Goal: Information Seeking & Learning: Learn about a topic

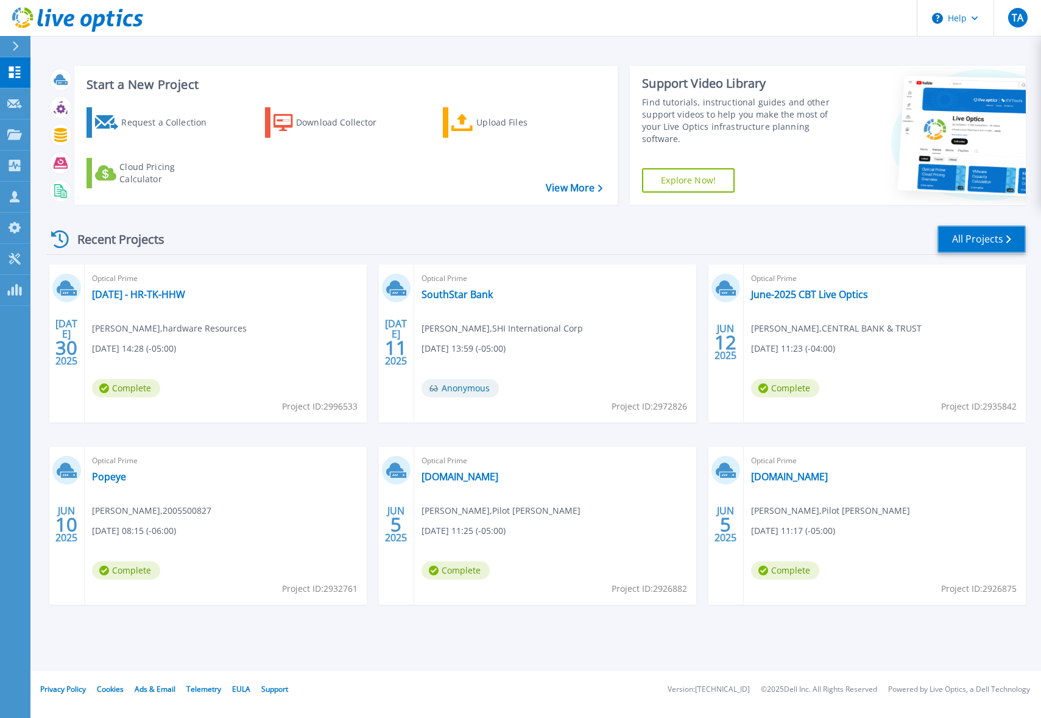
click at [962, 239] on link "All Projects" at bounding box center [982, 238] width 88 height 27
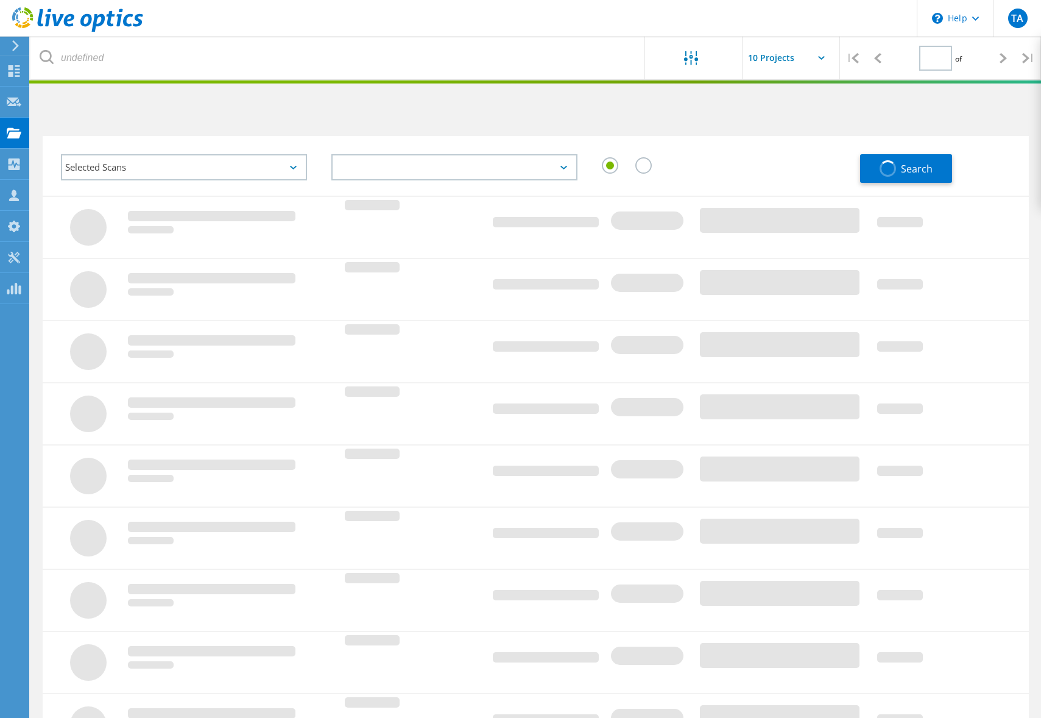
type input "1"
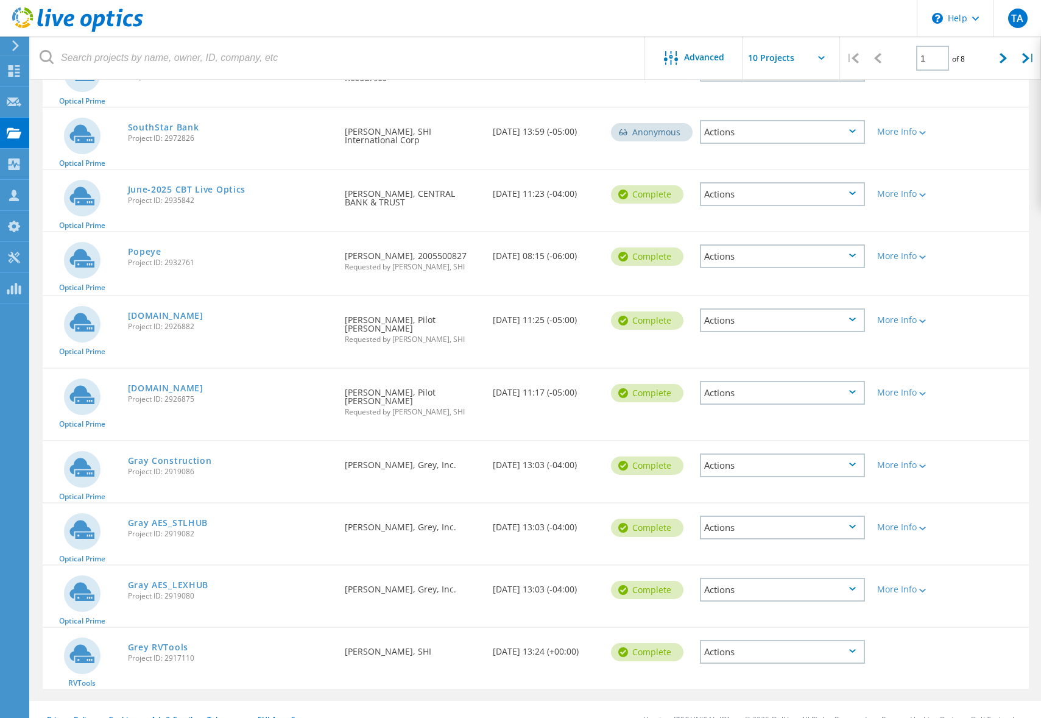
scroll to position [182, 0]
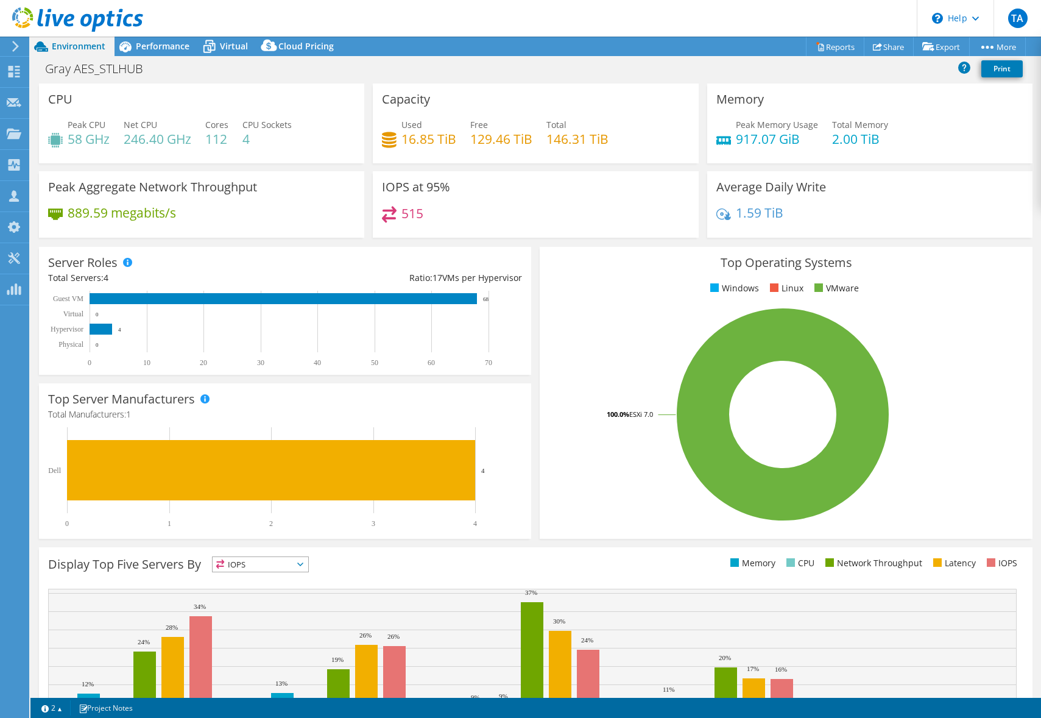
select select "USD"
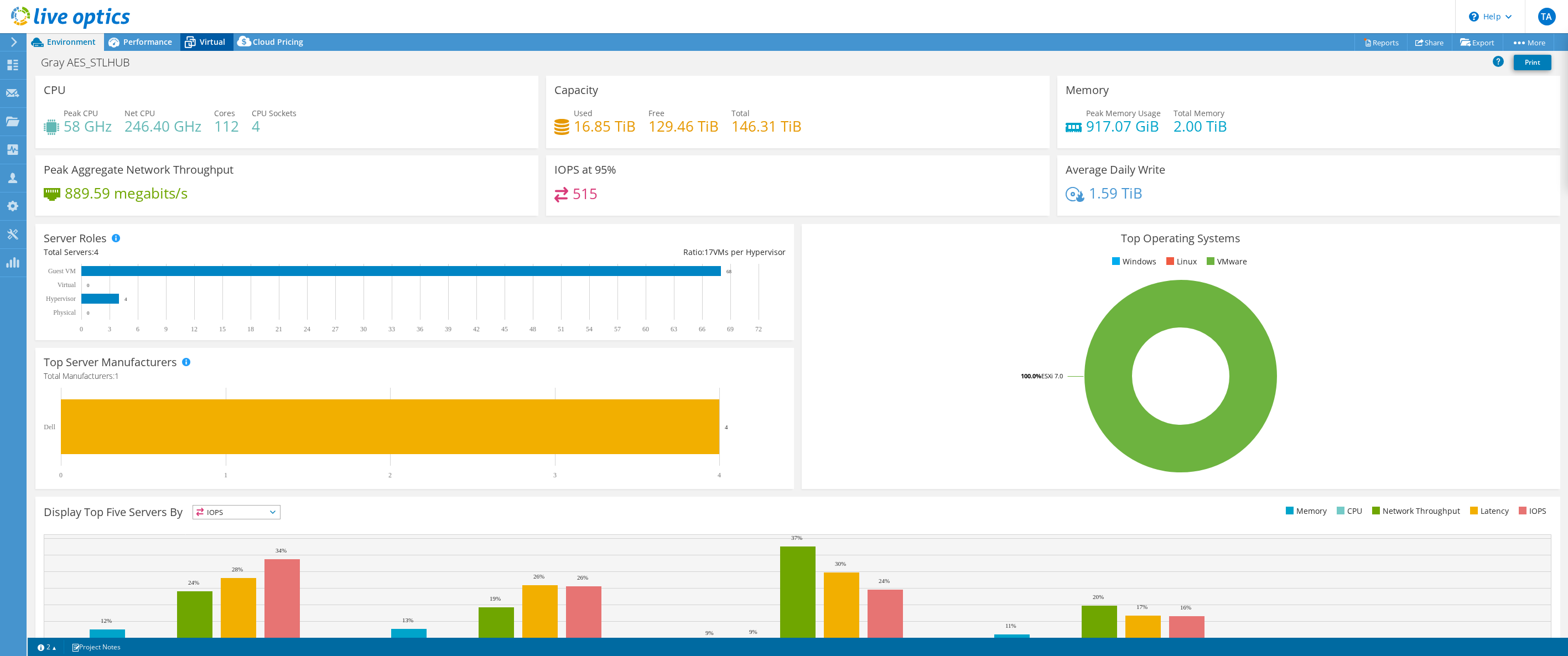
click at [206, 44] on span "Virtual" at bounding box center [212, 42] width 25 height 11
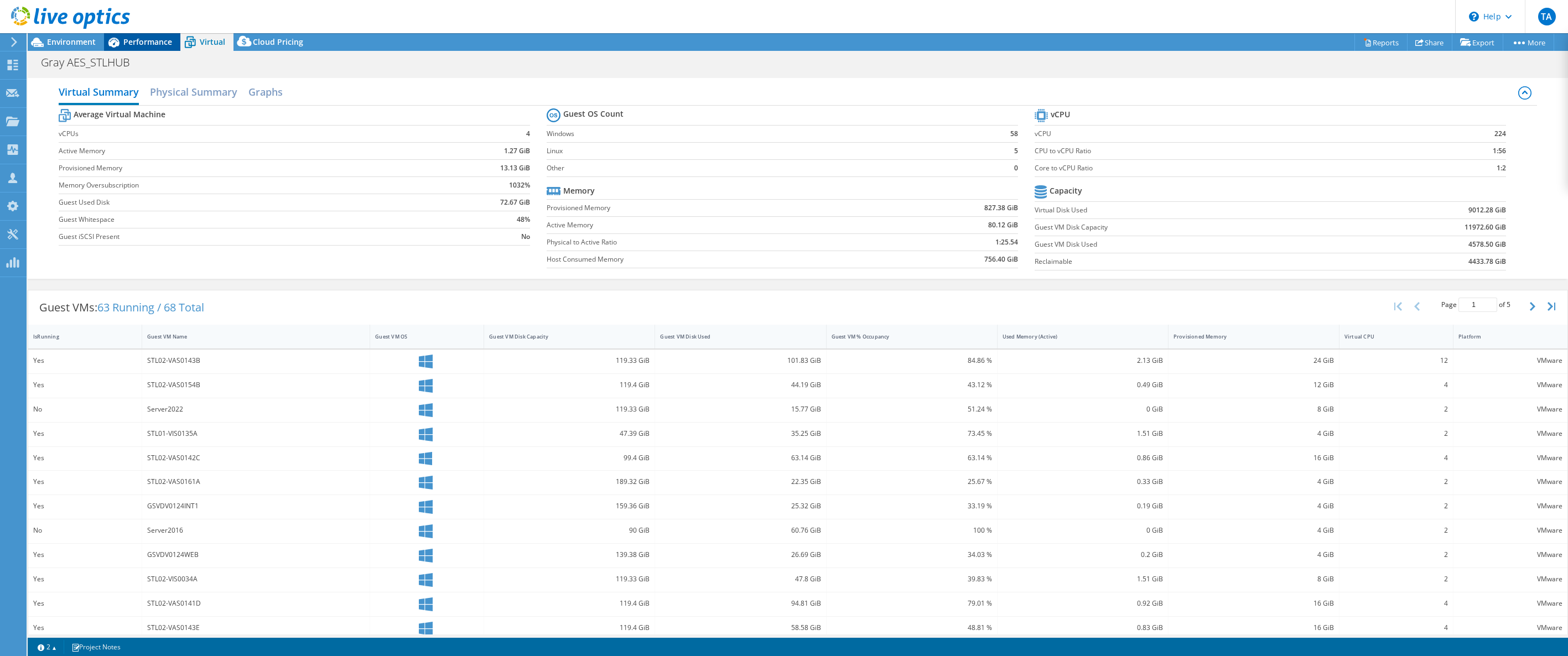
click at [142, 49] on div "Performance" at bounding box center [143, 42] width 76 height 17
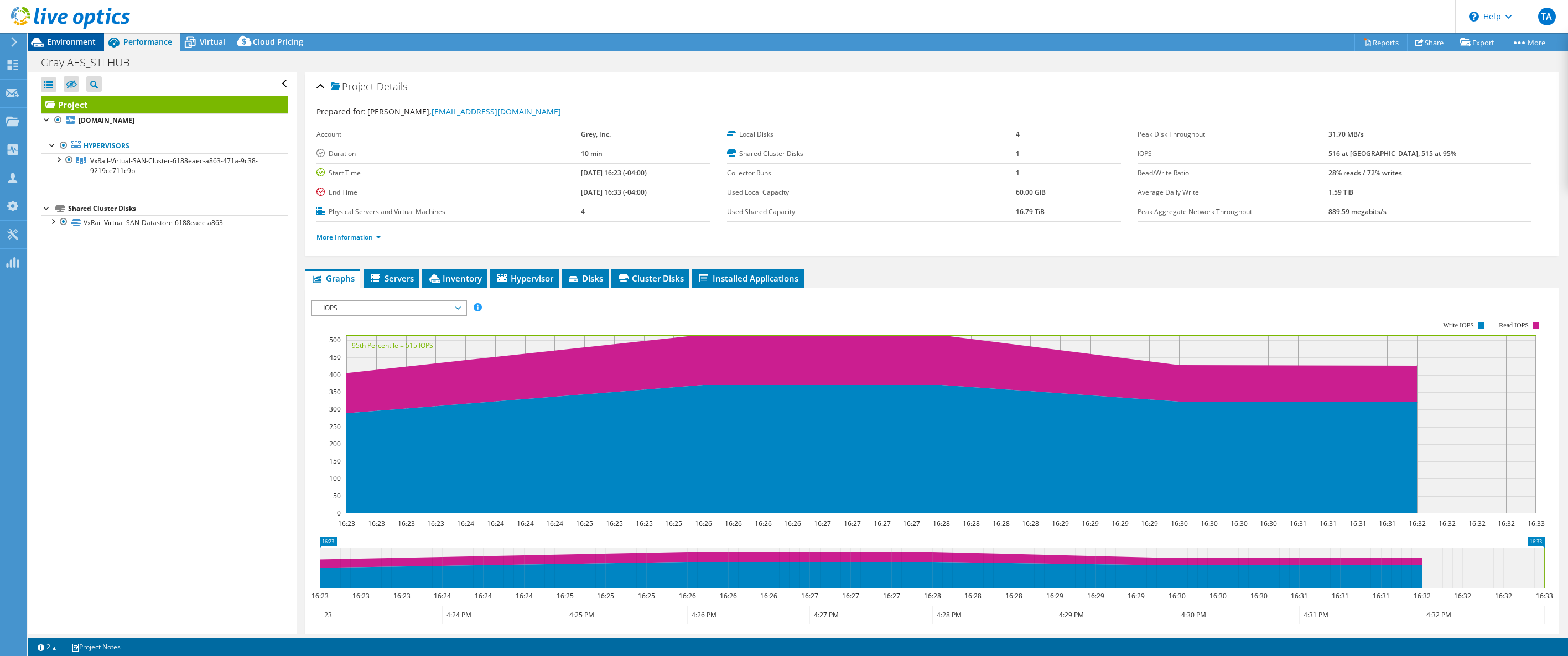
click at [67, 45] on span "Environment" at bounding box center [72, 42] width 49 height 11
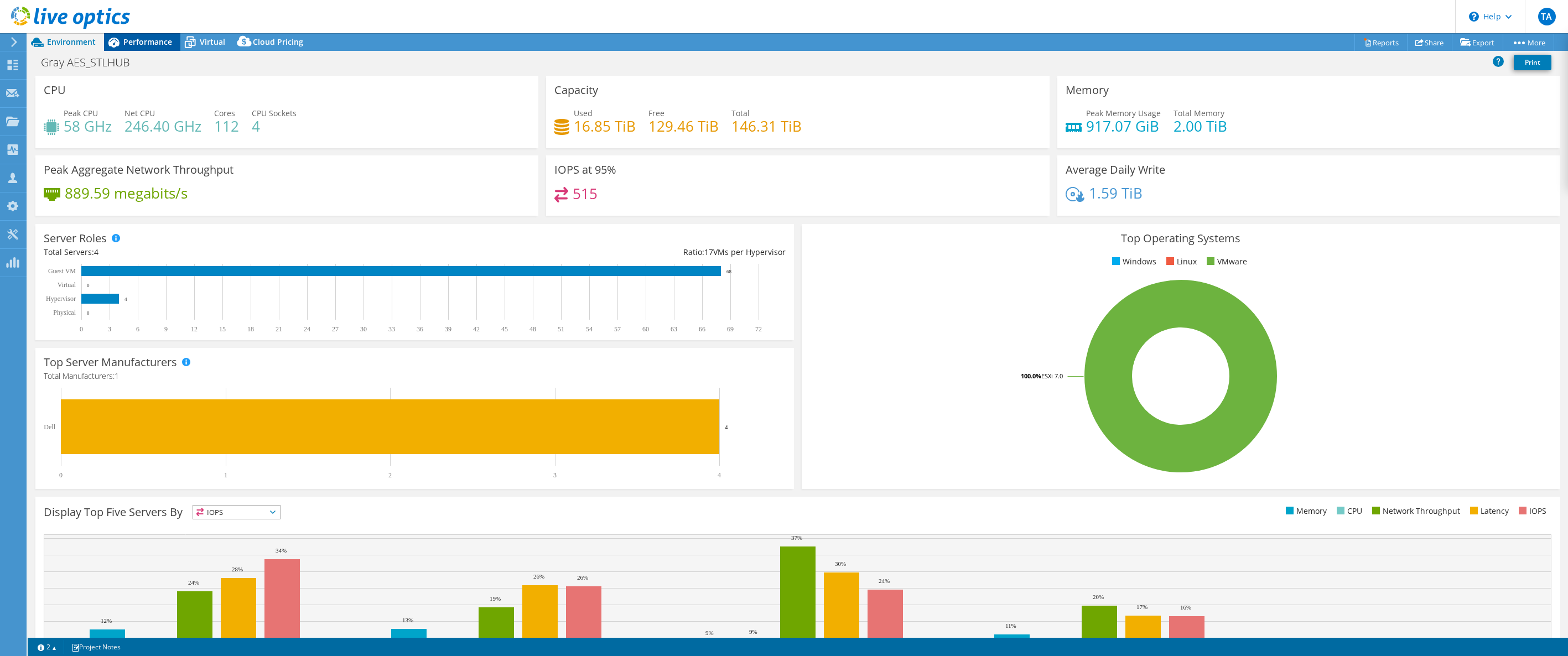
click at [150, 44] on span "Performance" at bounding box center [148, 42] width 49 height 11
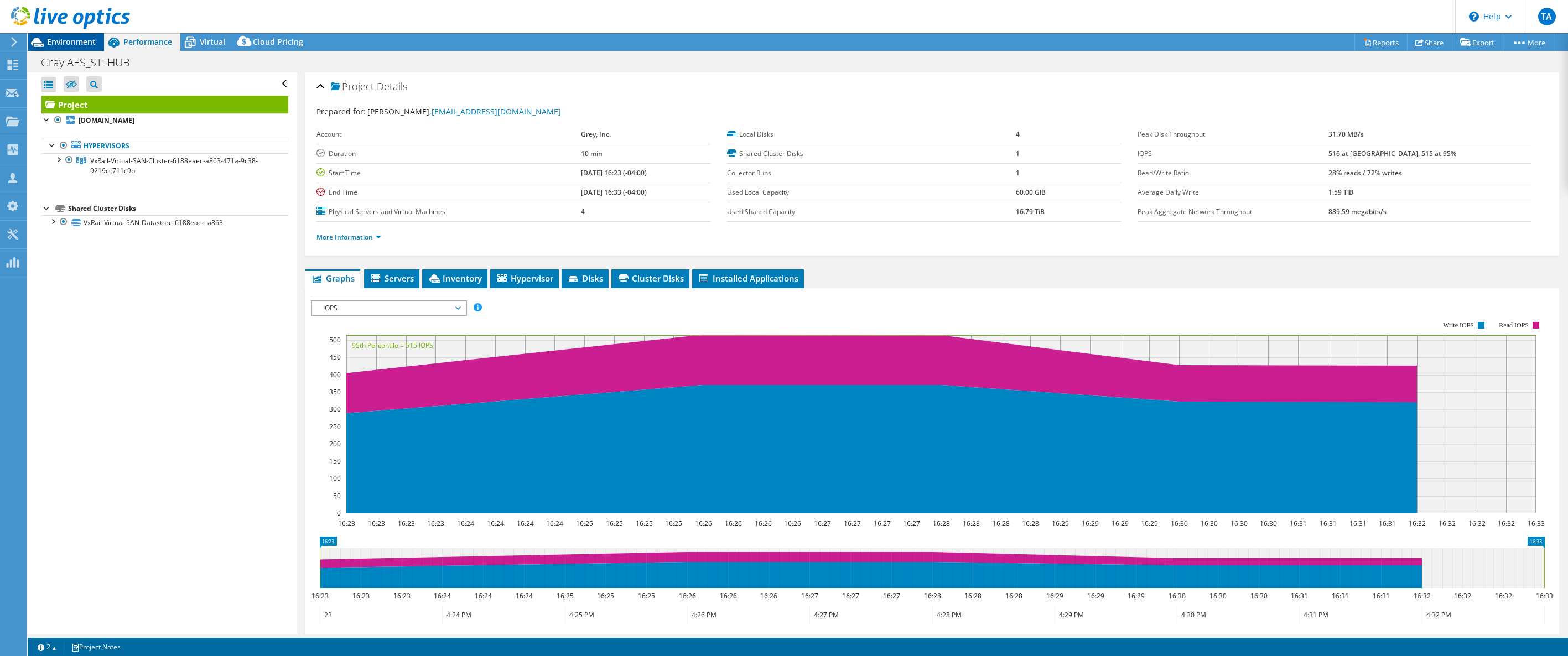
click at [63, 45] on span "Environment" at bounding box center [72, 42] width 49 height 11
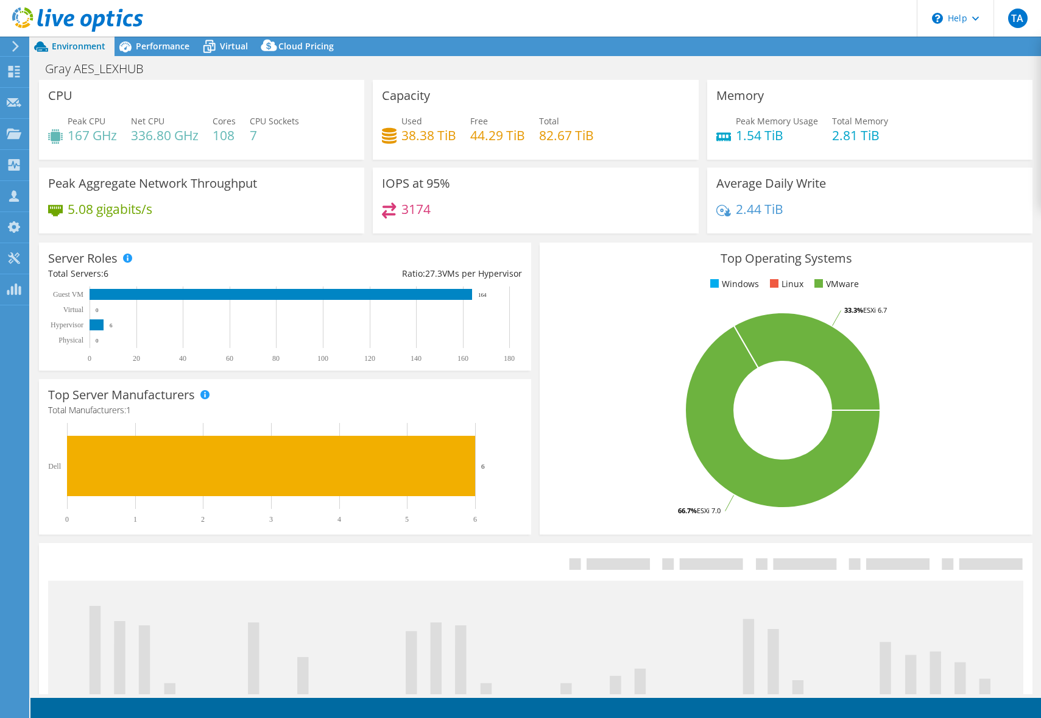
select select "USEast"
select select "USD"
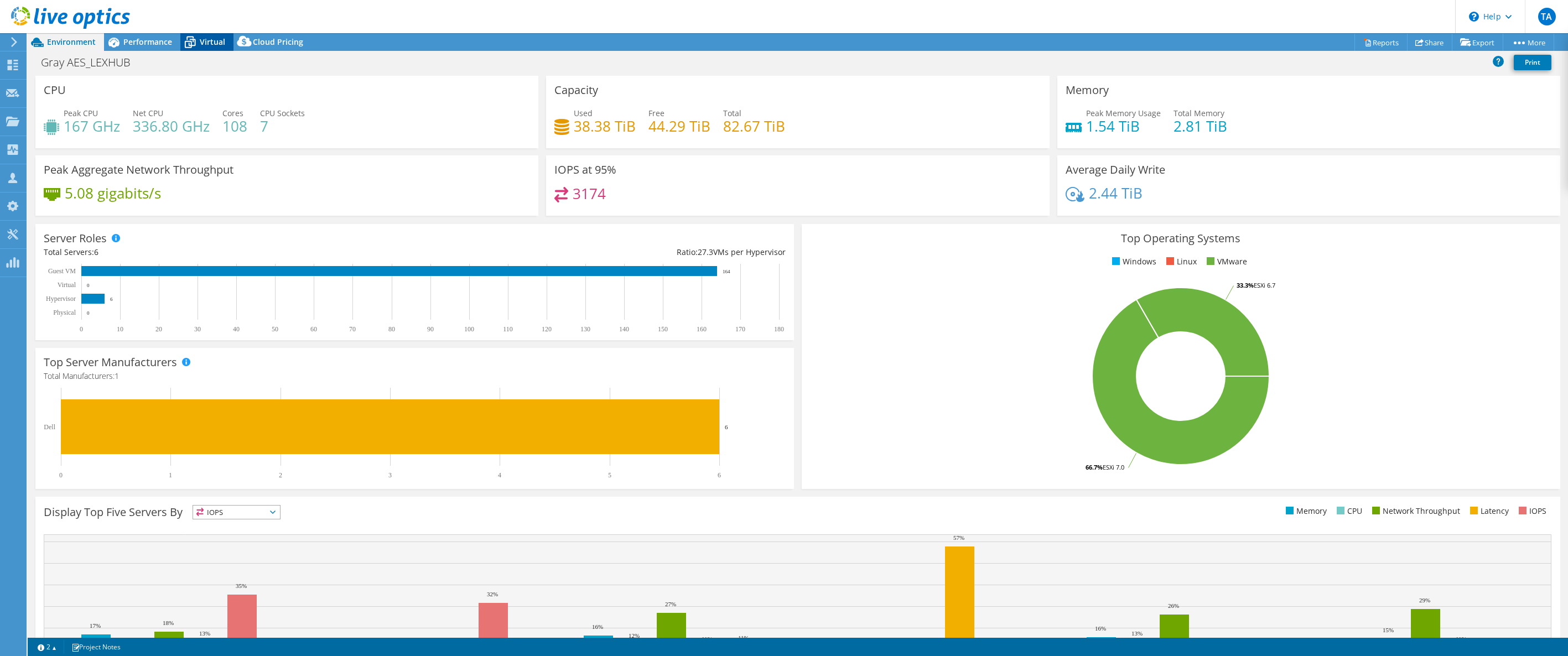
click at [202, 44] on span "Virtual" at bounding box center [212, 42] width 25 height 11
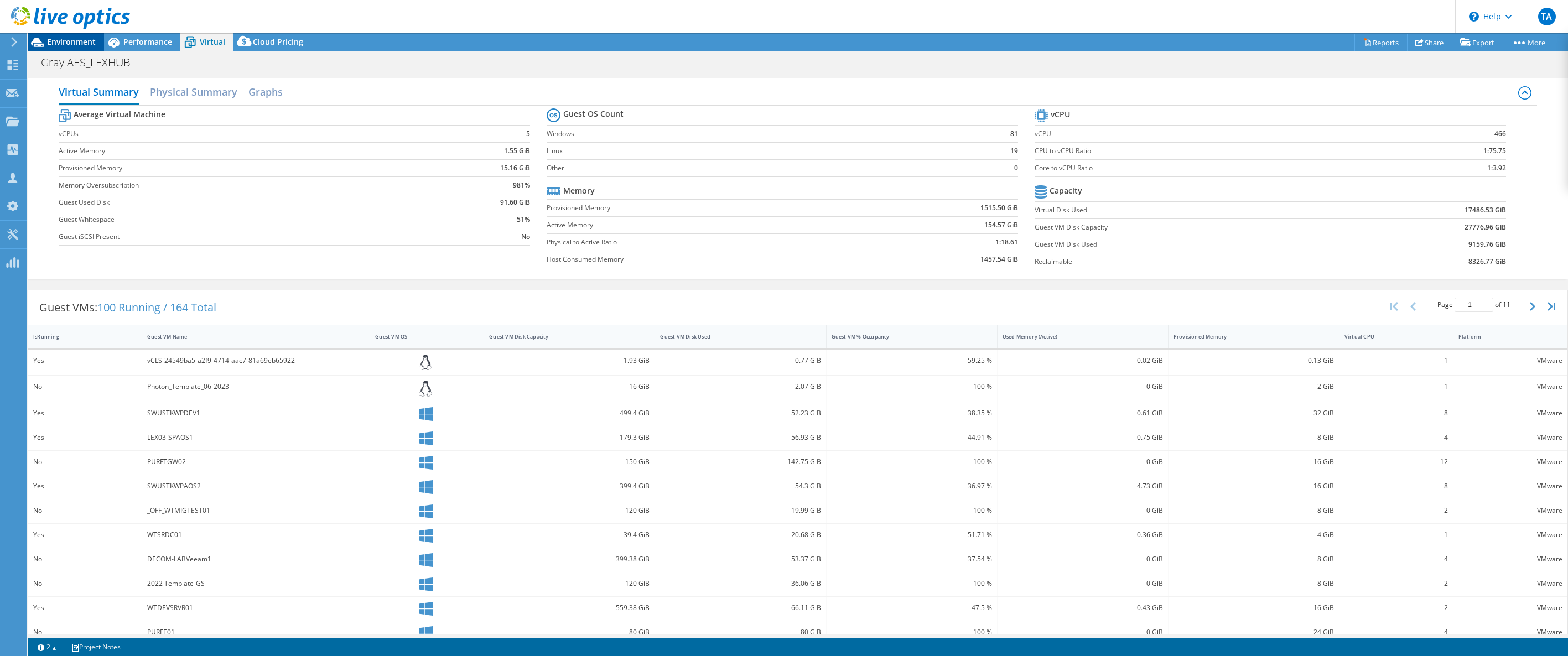
click at [80, 44] on span "Environment" at bounding box center [72, 42] width 49 height 11
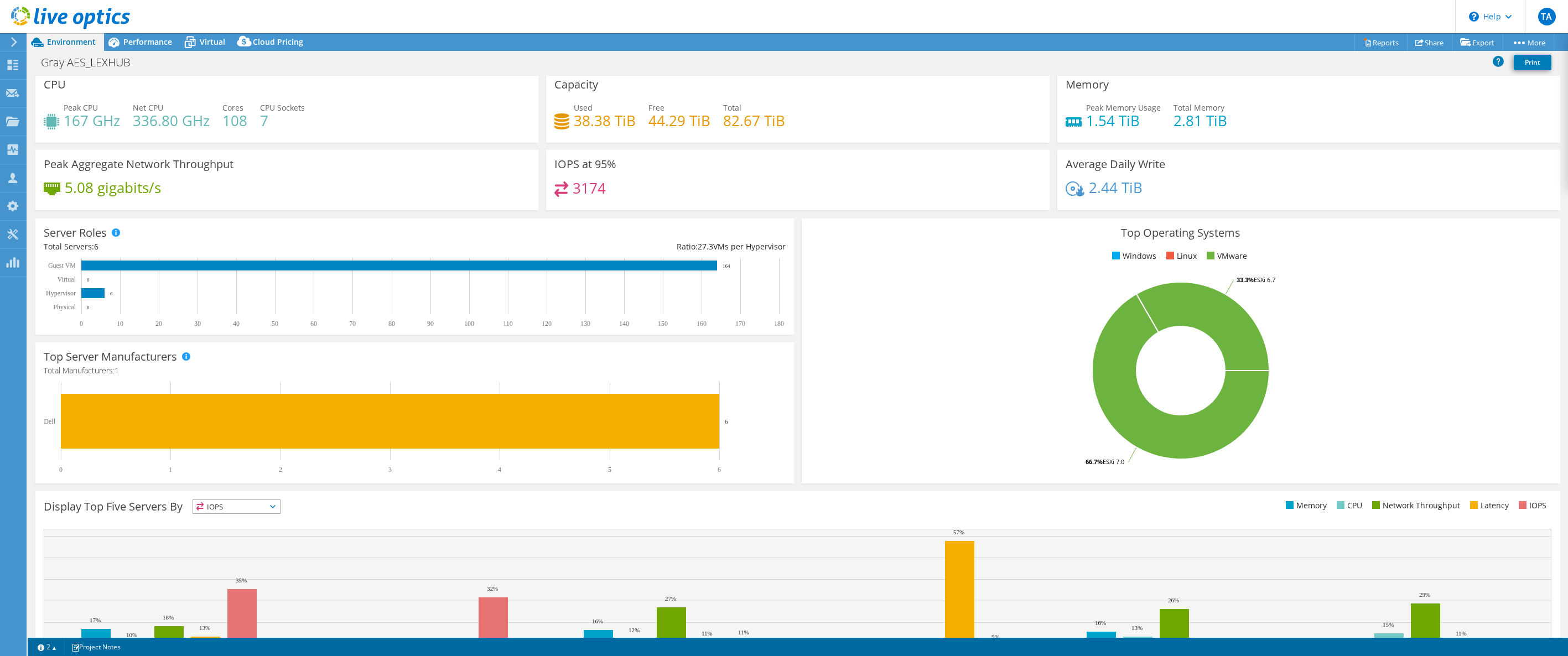
scroll to position [5, 0]
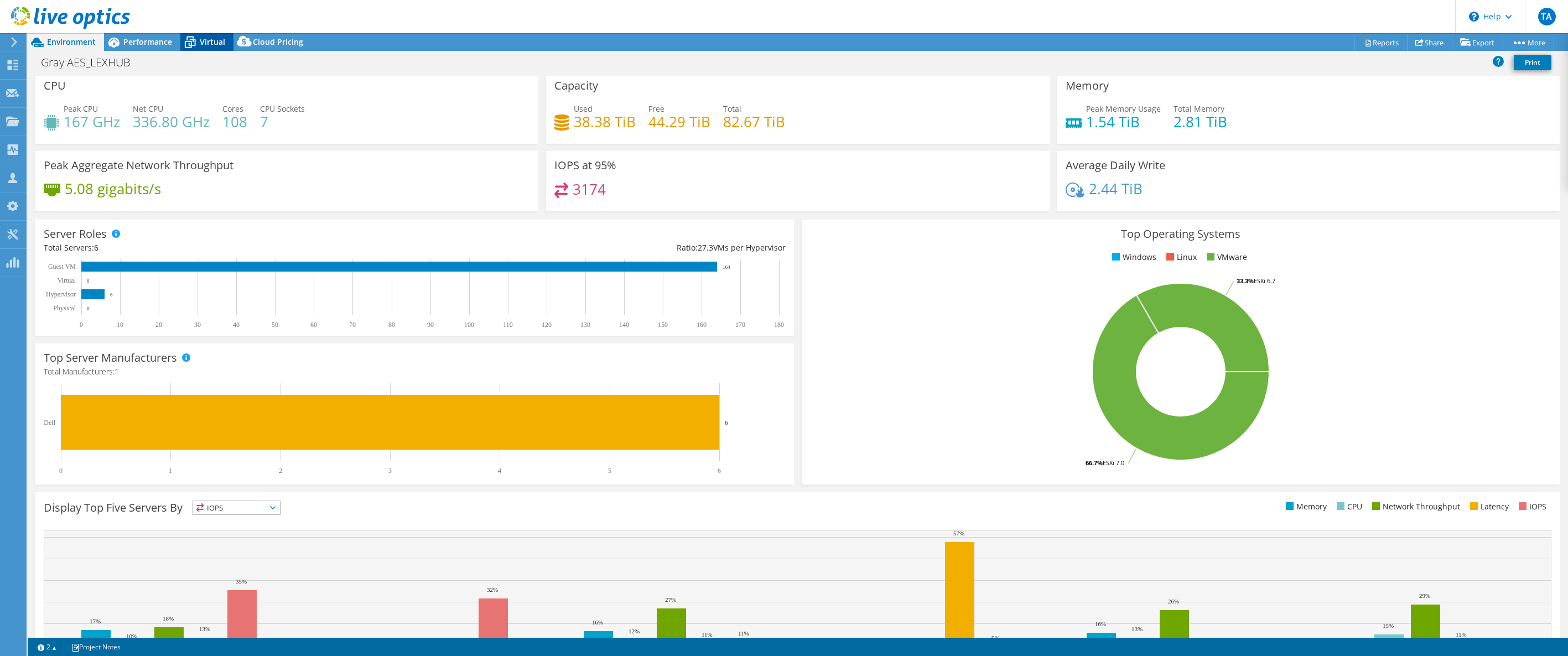
click at [213, 44] on span "Virtual" at bounding box center [212, 42] width 25 height 11
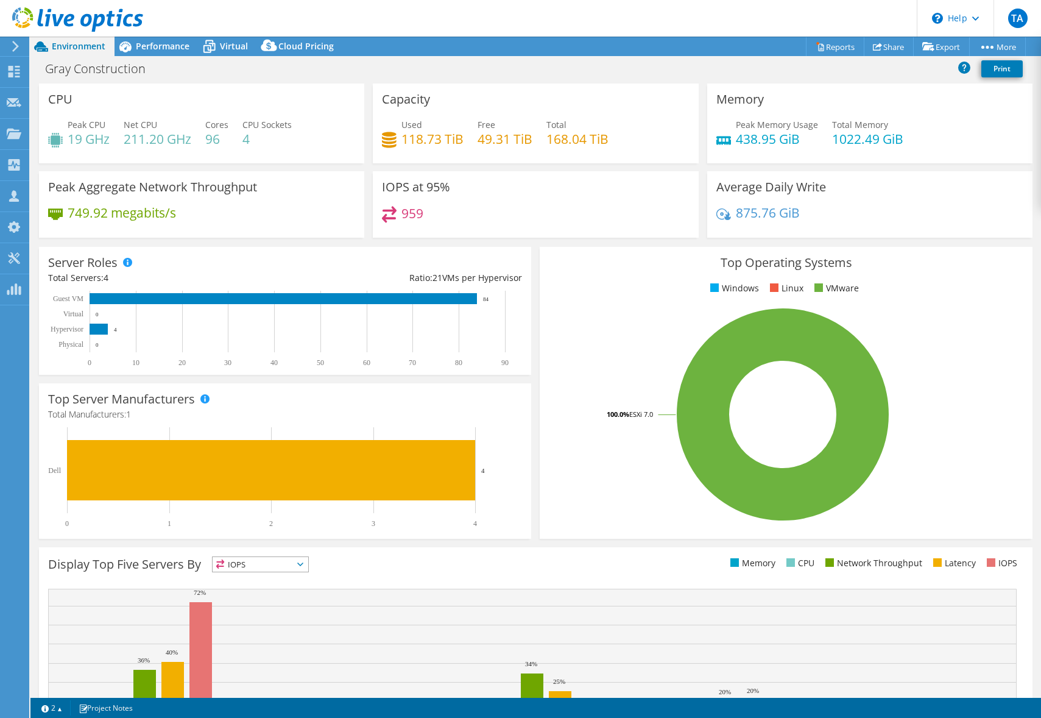
select select "USD"
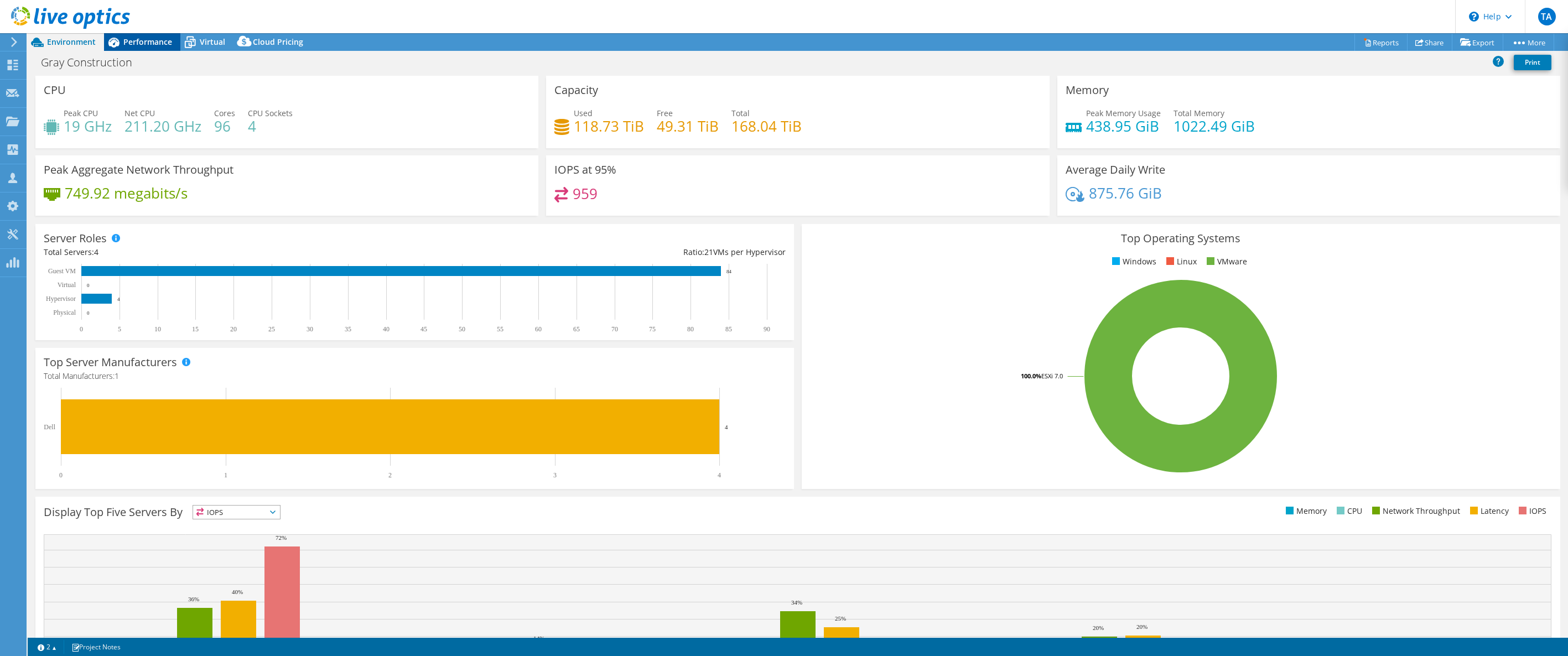
click at [143, 46] on span "Performance" at bounding box center [148, 42] width 49 height 11
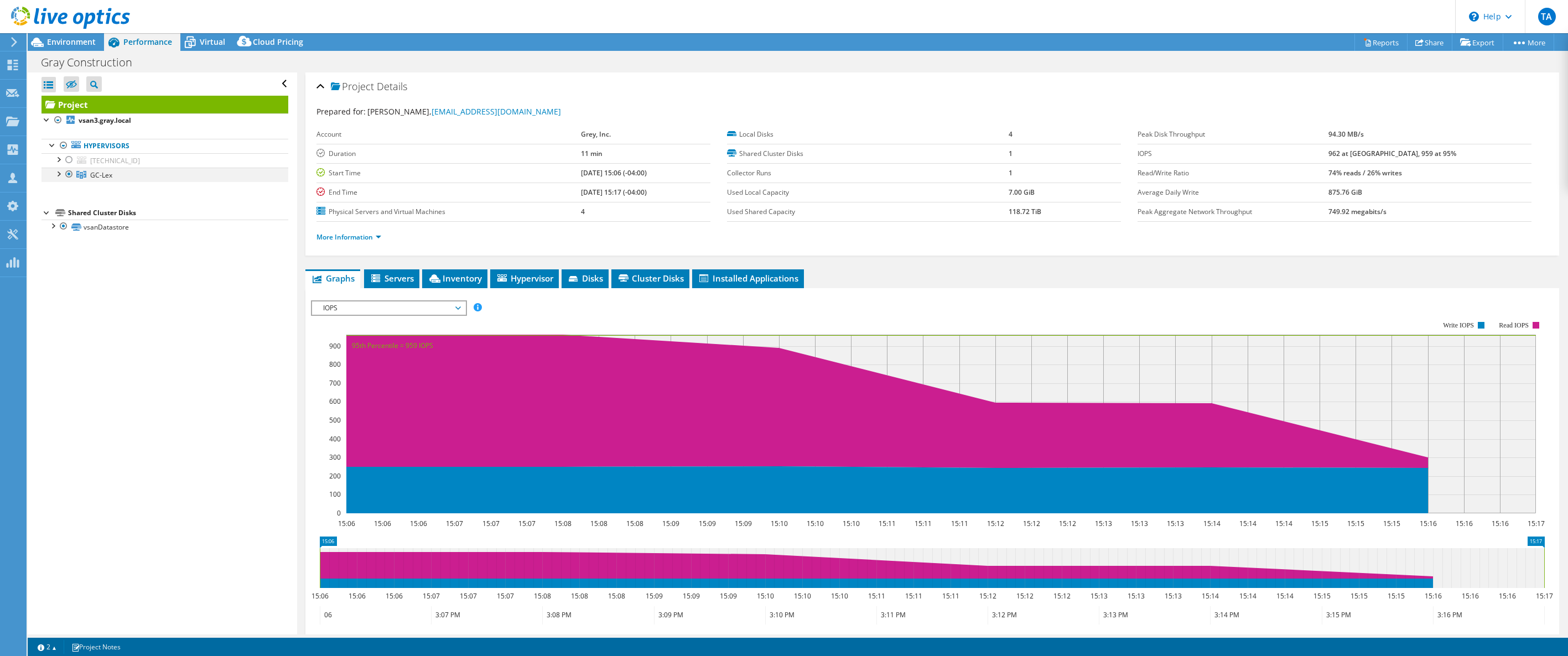
click at [60, 175] on div at bounding box center [58, 173] width 11 height 11
click at [213, 44] on span "Virtual" at bounding box center [212, 42] width 25 height 11
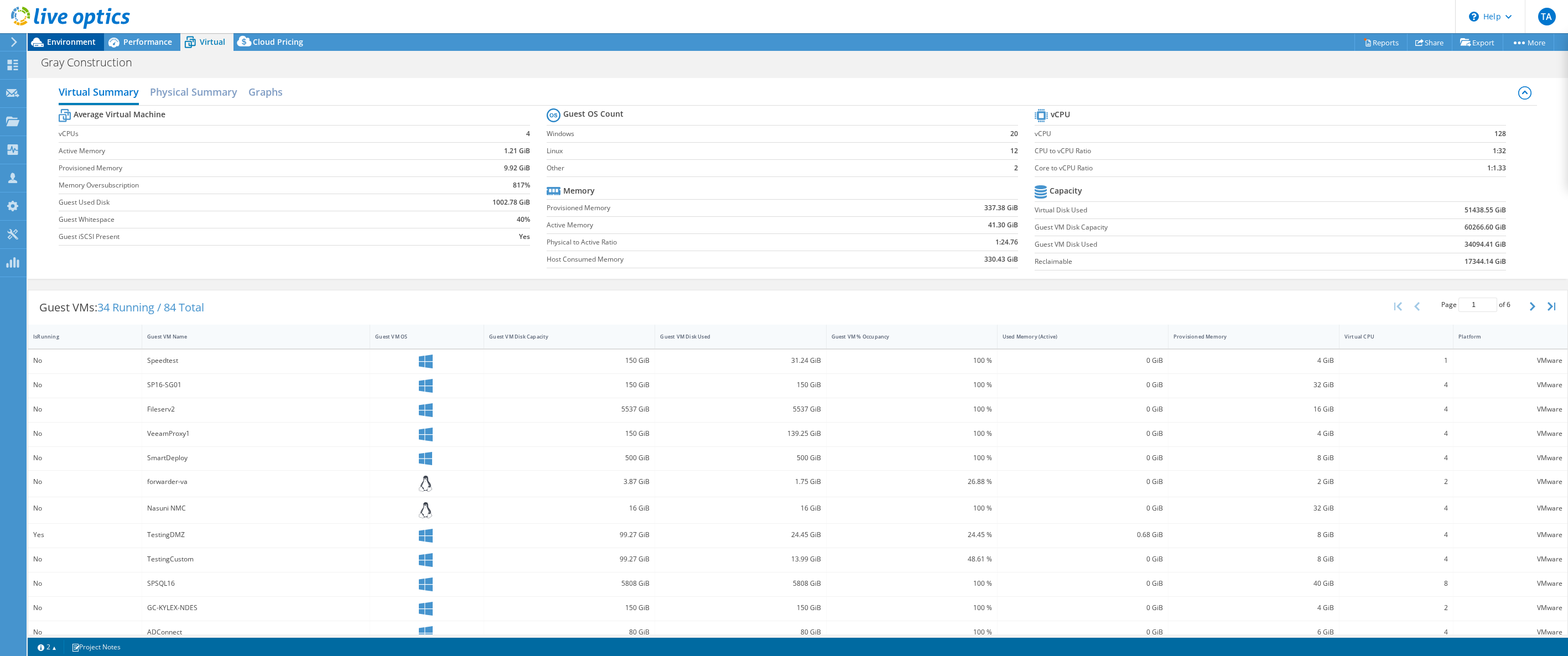
click at [61, 42] on span "Environment" at bounding box center [72, 42] width 49 height 11
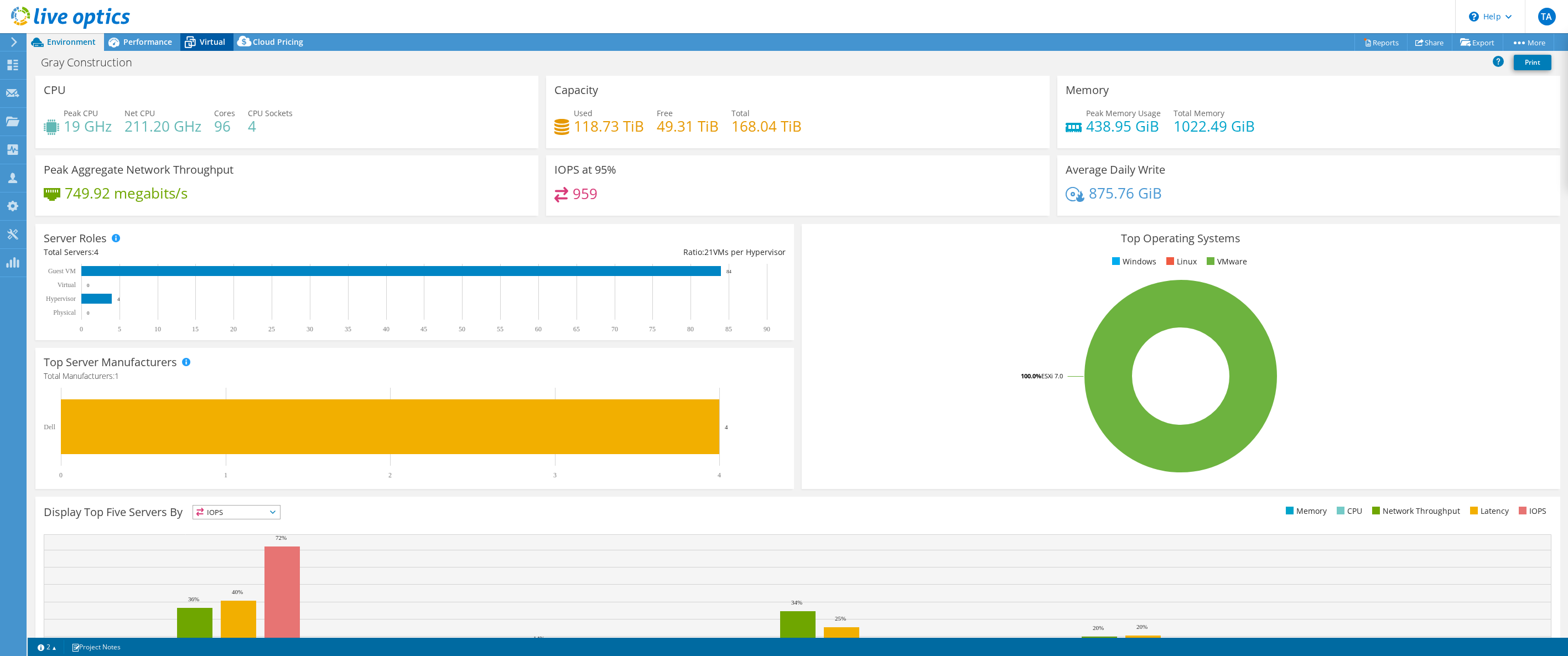
click at [212, 46] on span "Virtual" at bounding box center [212, 42] width 25 height 11
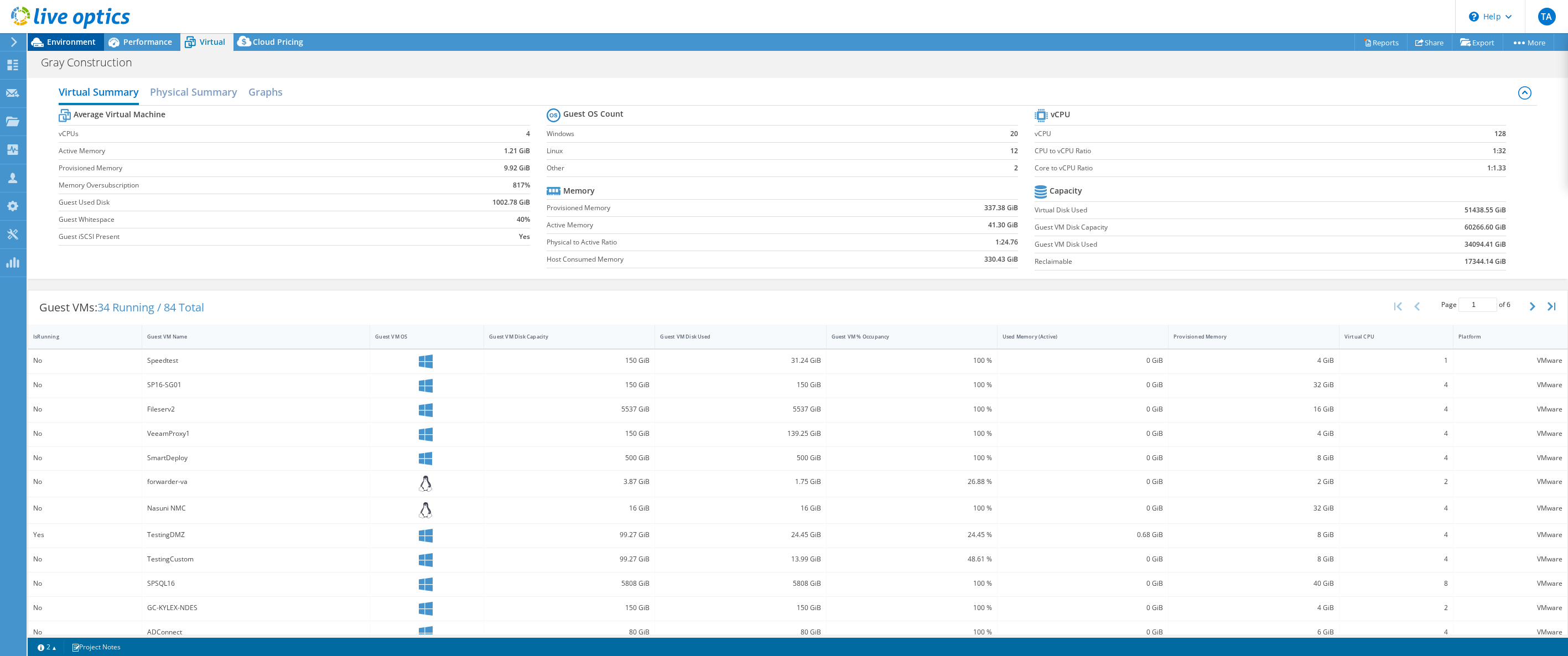
click at [72, 47] on div "Environment" at bounding box center [65, 42] width 76 height 17
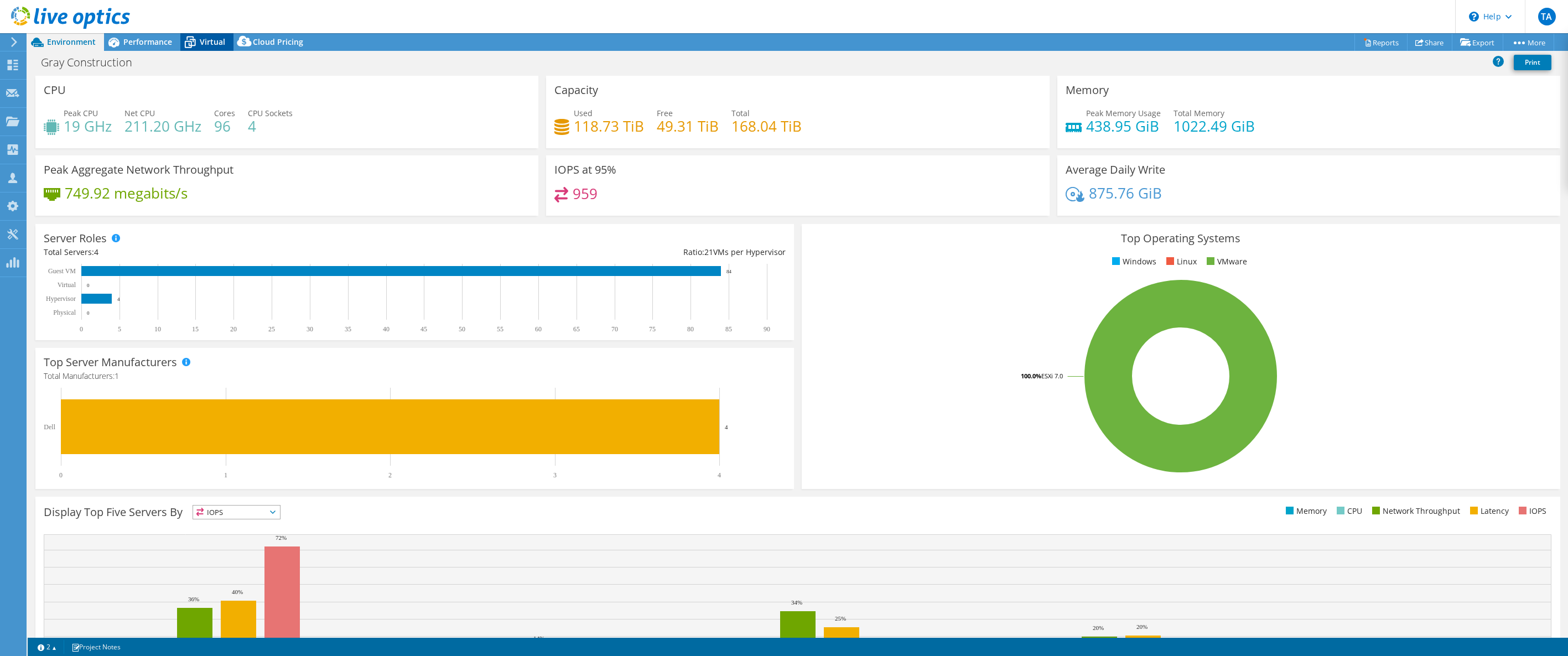
click at [209, 42] on span "Virtual" at bounding box center [212, 42] width 25 height 11
